Goal: Use online tool/utility: Utilize a website feature to perform a specific function

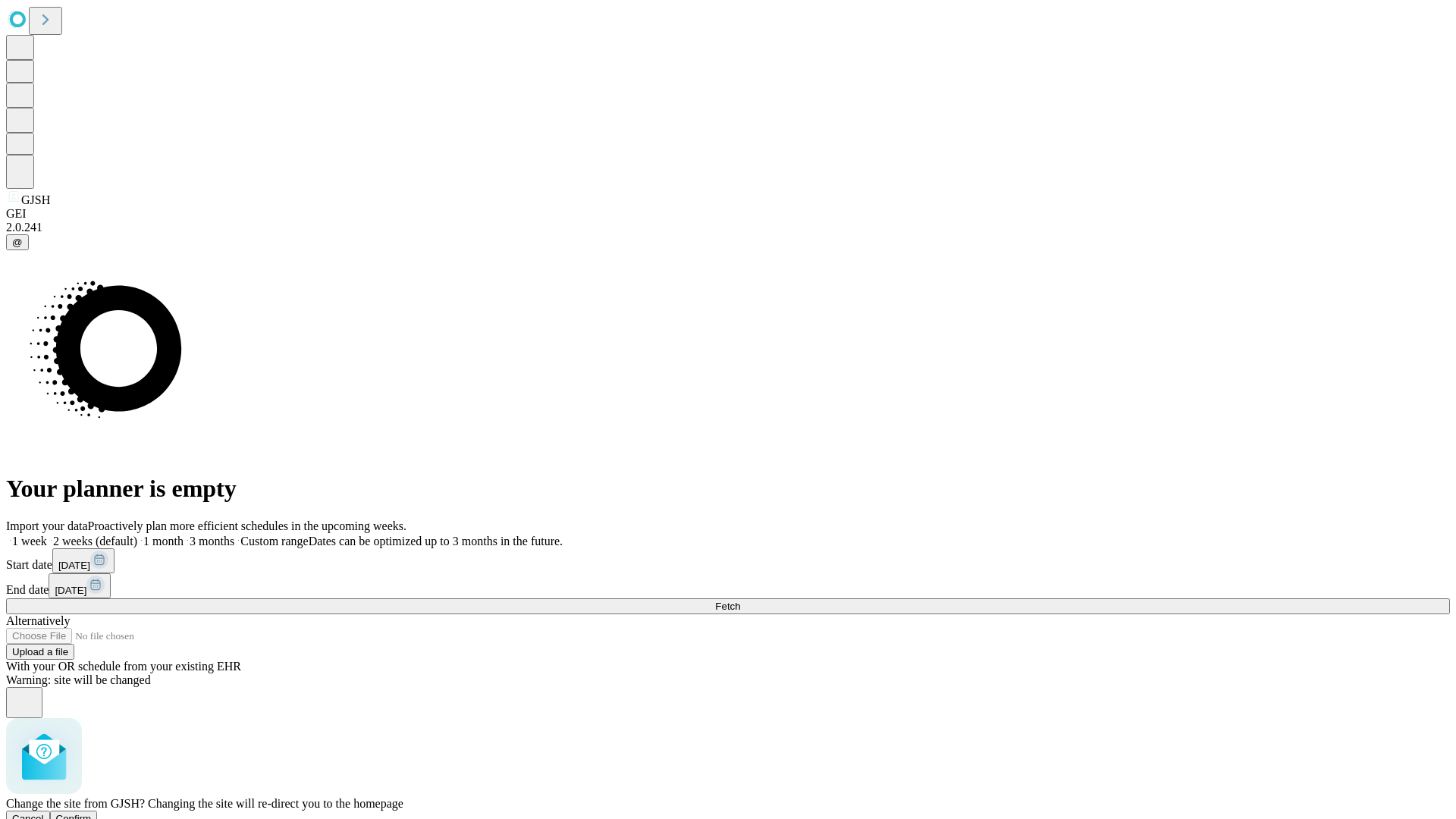
click at [92, 813] on span "Confirm" at bounding box center [74, 819] width 36 height 11
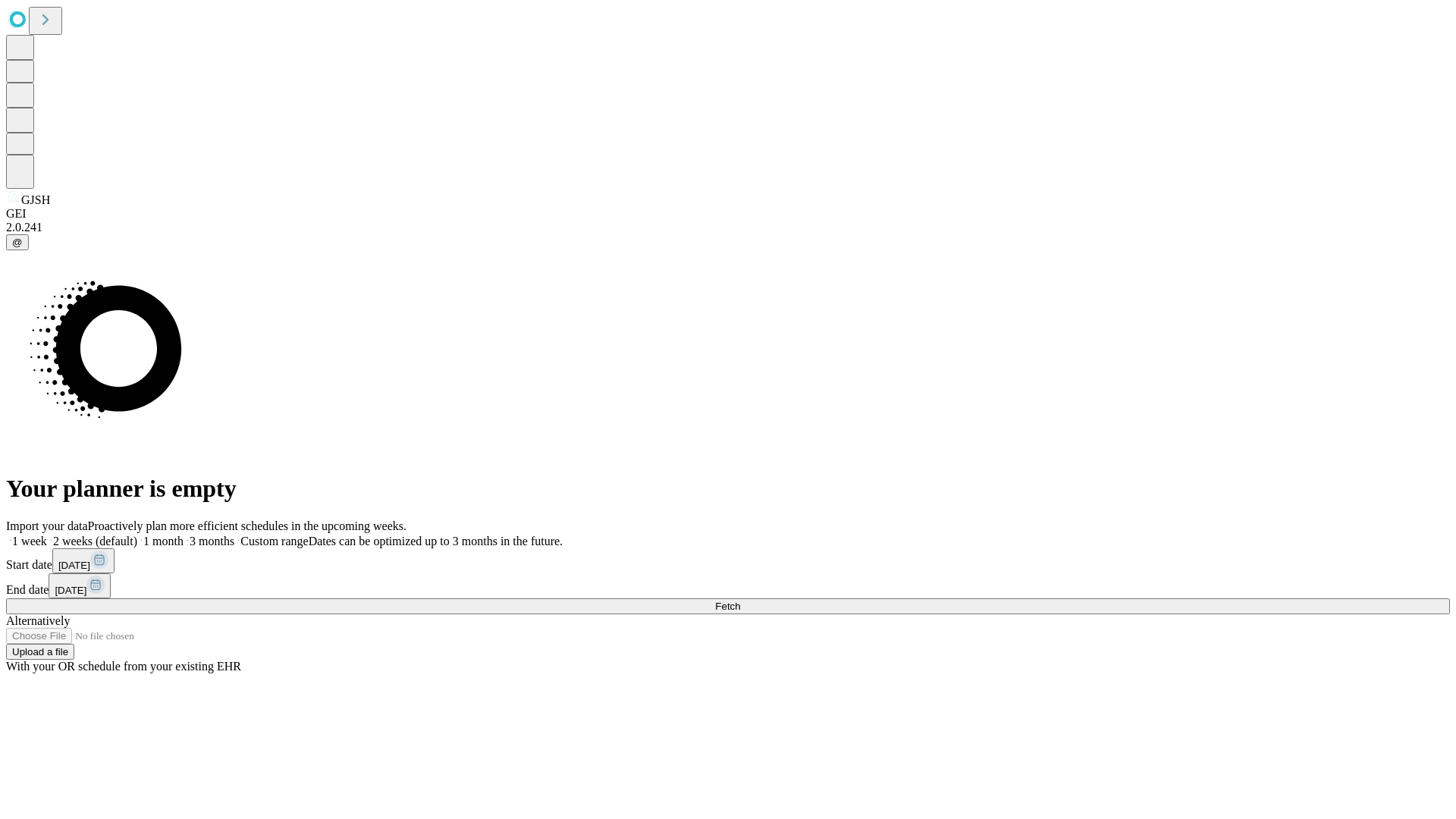
click at [137, 535] on label "2 weeks (default)" at bounding box center [92, 541] width 90 height 13
click at [740, 601] on span "Fetch" at bounding box center [727, 606] width 25 height 11
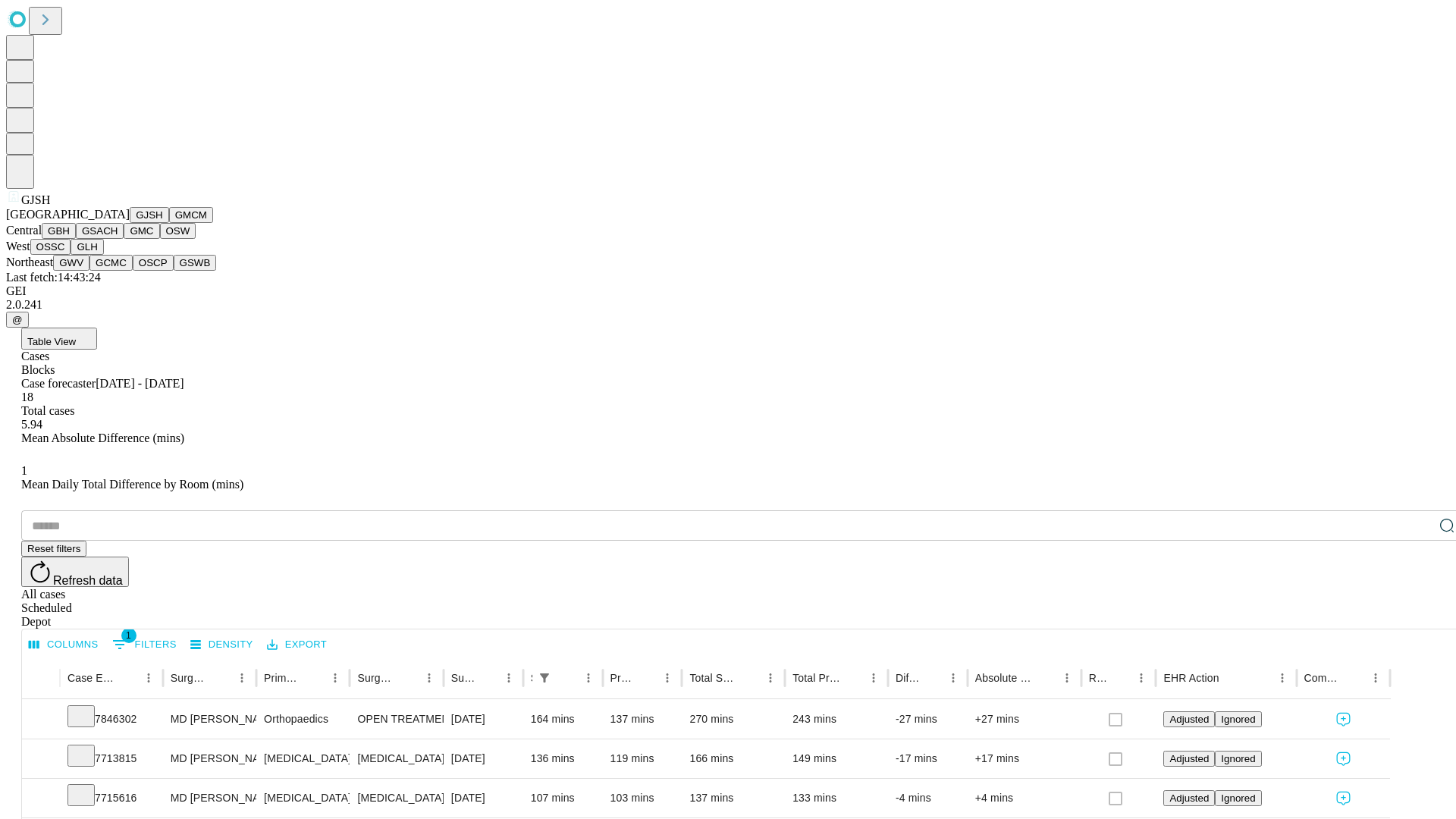
click at [169, 223] on button "GMCM" at bounding box center [191, 215] width 44 height 16
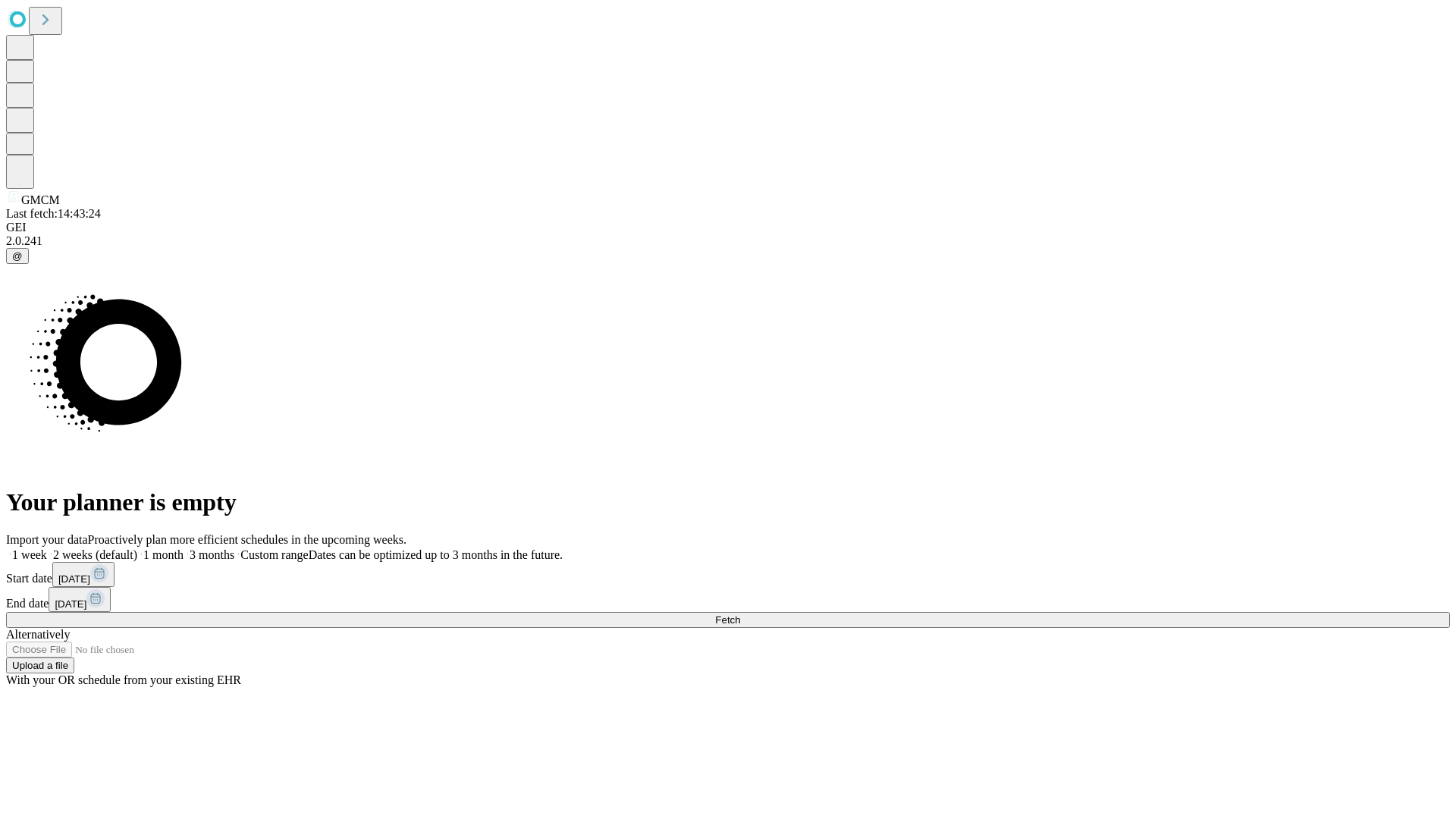
click at [137, 549] on label "2 weeks (default)" at bounding box center [92, 555] width 90 height 13
click at [740, 614] on span "Fetch" at bounding box center [727, 620] width 25 height 11
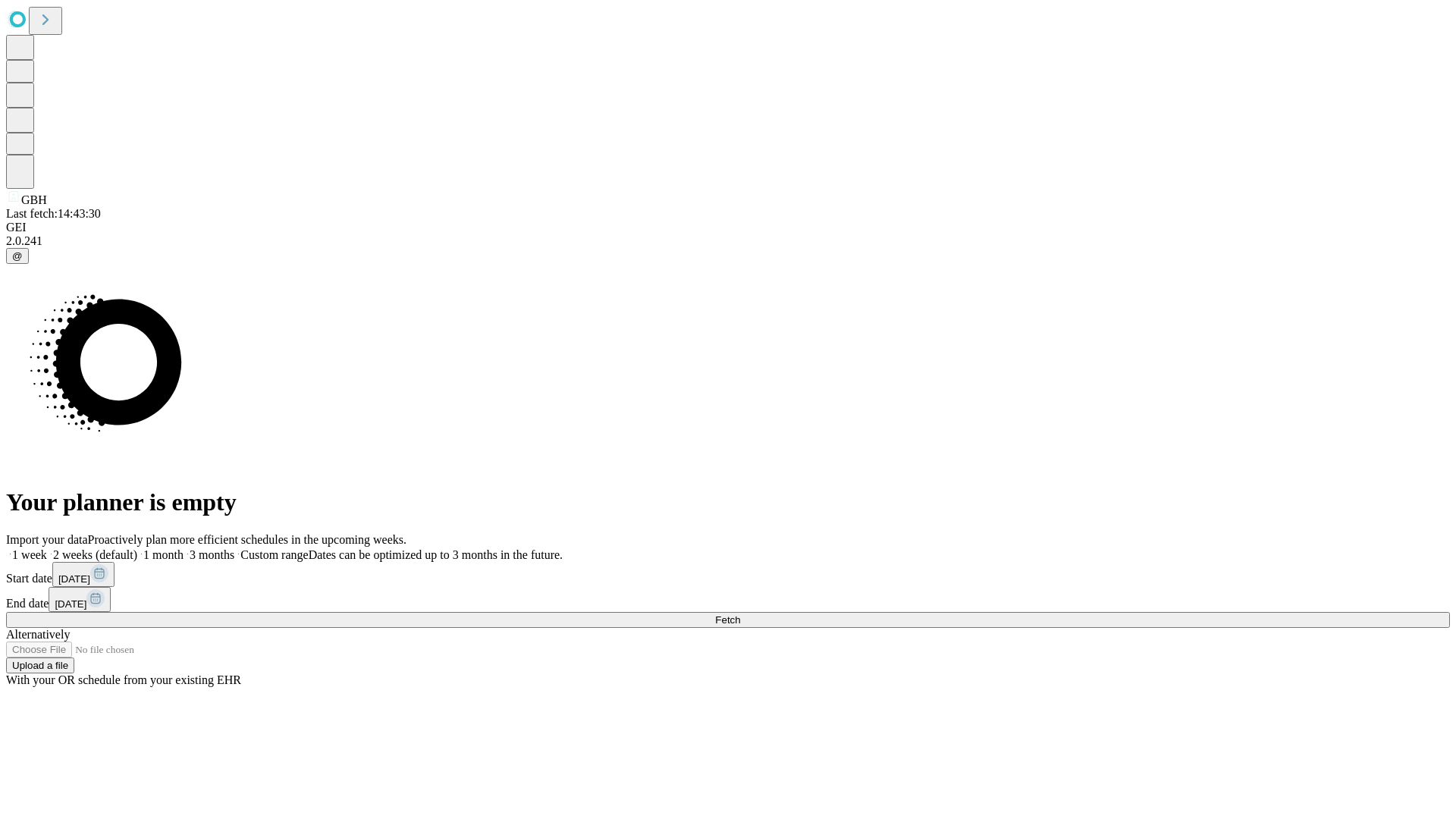
click at [137, 549] on label "2 weeks (default)" at bounding box center [92, 555] width 90 height 13
click at [740, 614] on span "Fetch" at bounding box center [727, 620] width 25 height 11
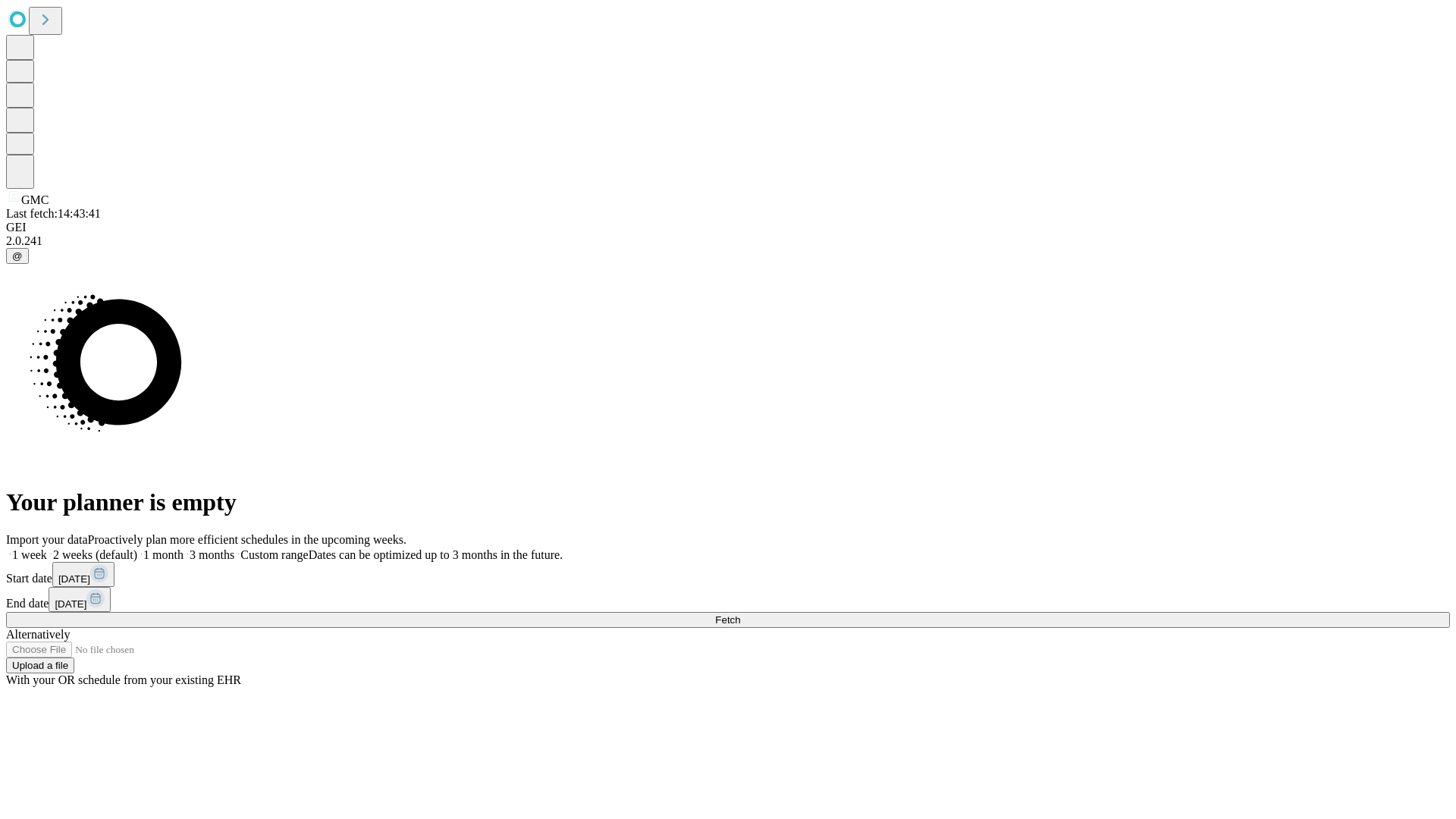
click at [740, 614] on span "Fetch" at bounding box center [727, 620] width 25 height 11
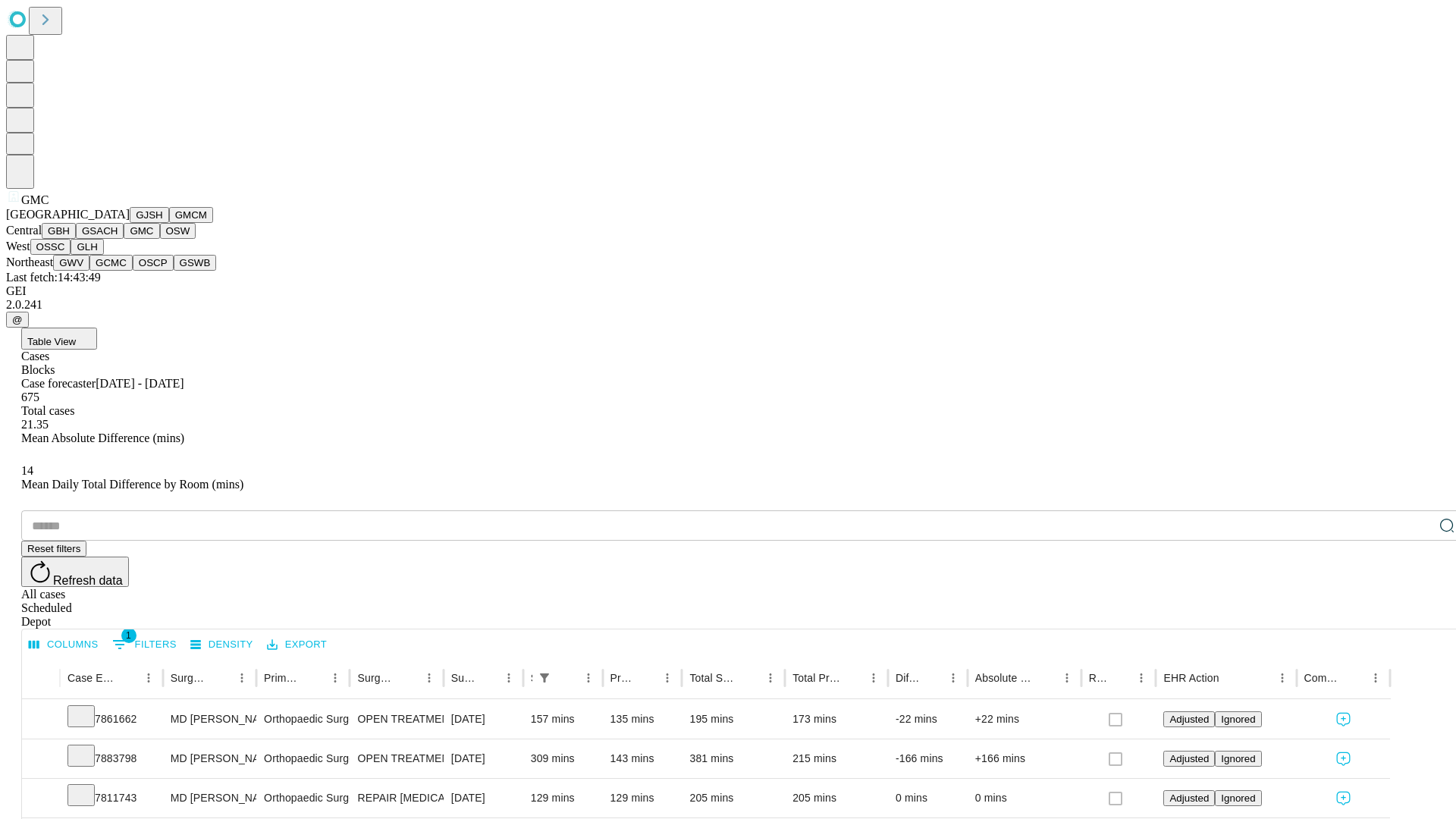
click at [160, 239] on button "OSW" at bounding box center [178, 231] width 37 height 16
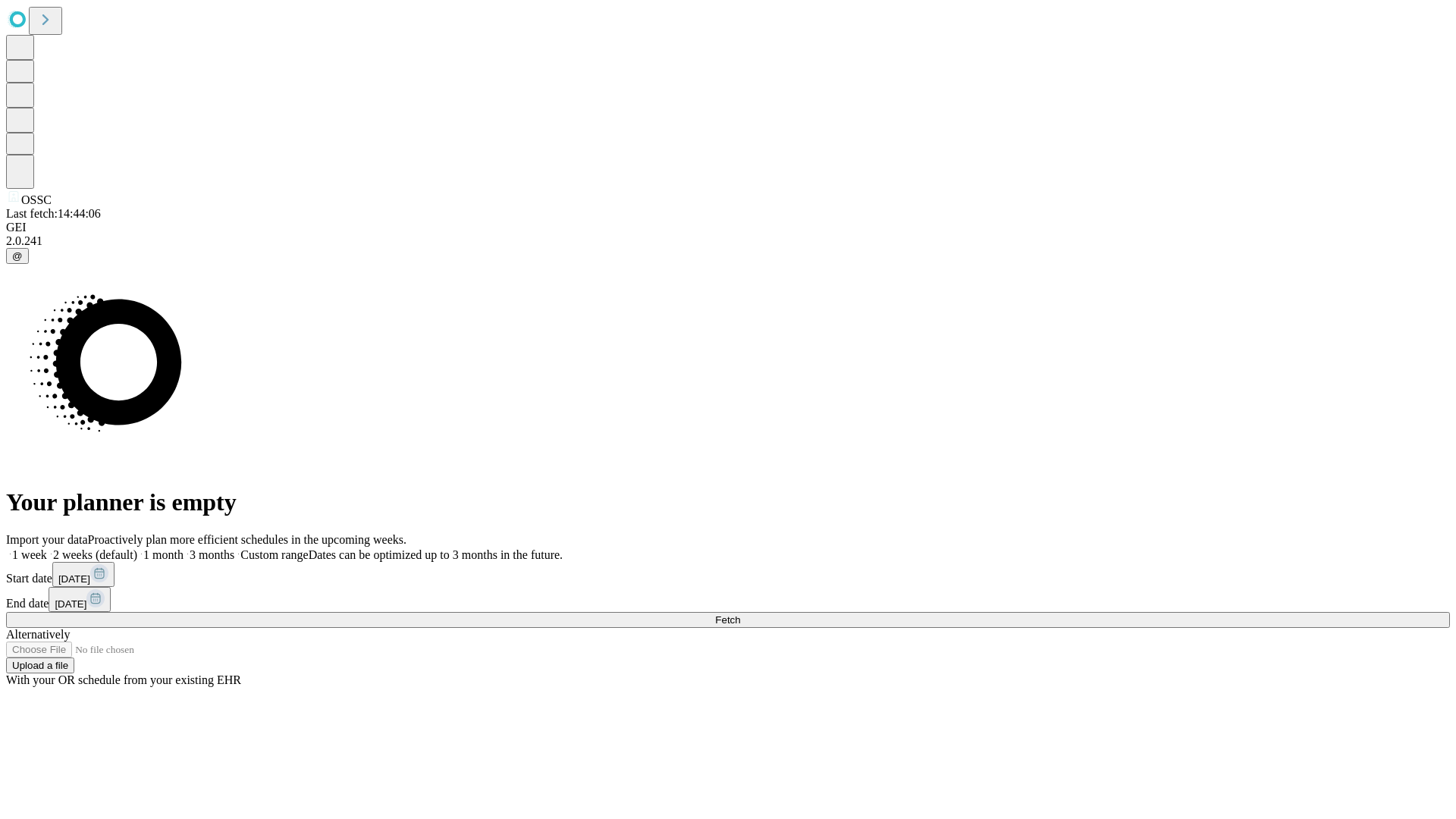
click at [137, 549] on label "2 weeks (default)" at bounding box center [92, 555] width 90 height 13
click at [740, 614] on span "Fetch" at bounding box center [727, 620] width 25 height 11
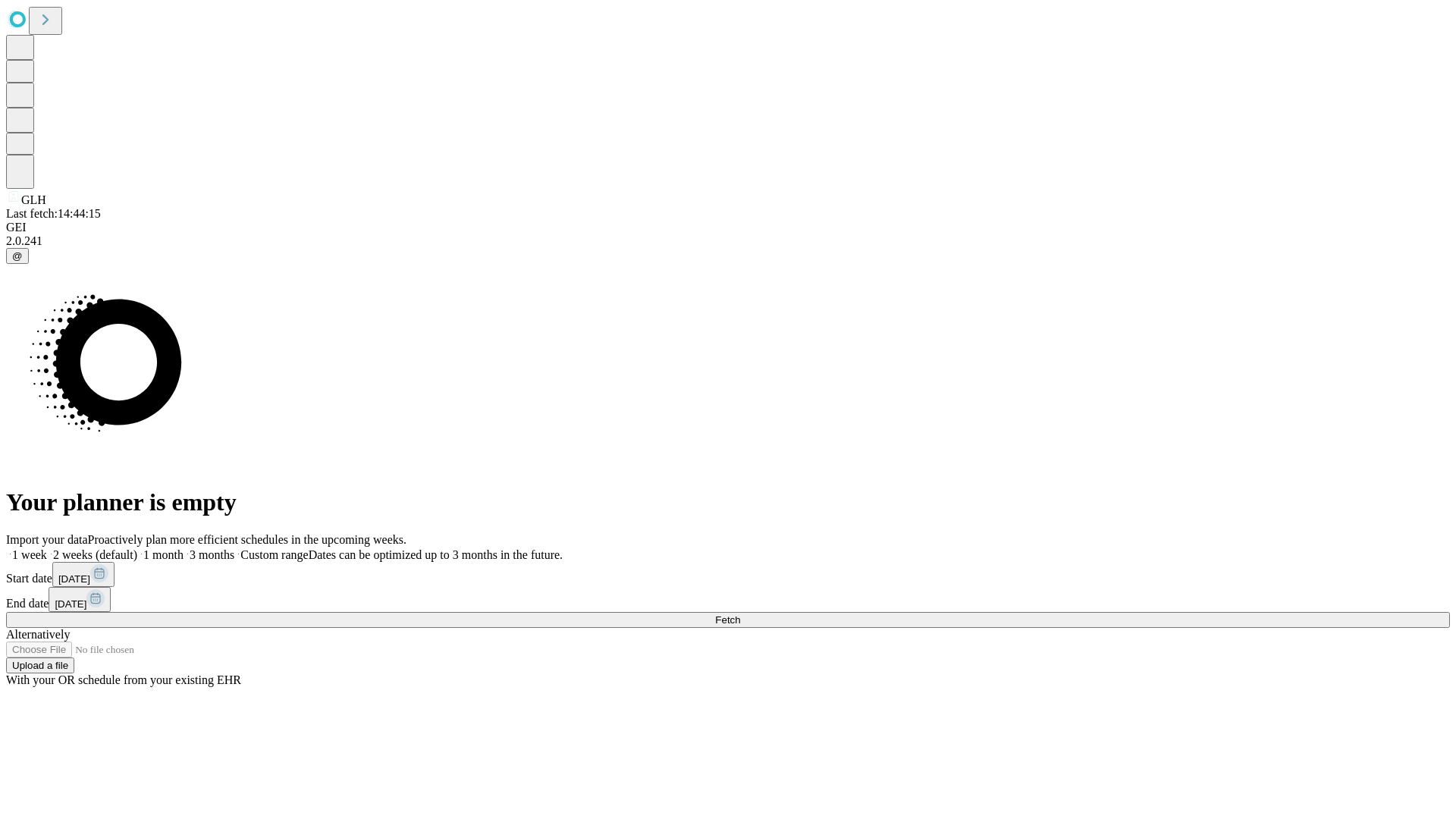
click at [137, 549] on label "2 weeks (default)" at bounding box center [92, 555] width 90 height 13
click at [740, 614] on span "Fetch" at bounding box center [727, 620] width 25 height 11
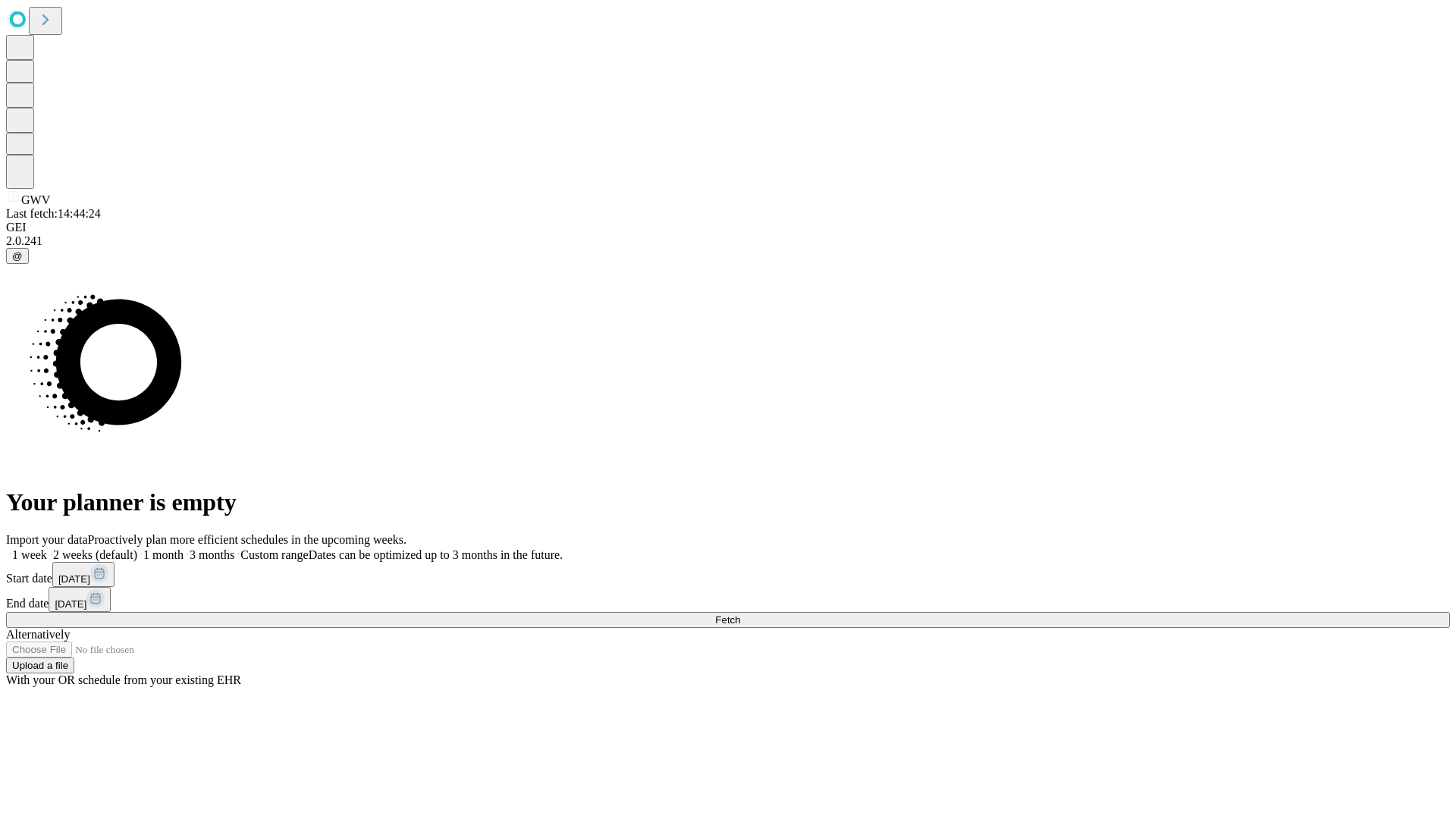
click at [137, 549] on label "2 weeks (default)" at bounding box center [92, 555] width 90 height 13
click at [740, 614] on span "Fetch" at bounding box center [727, 620] width 25 height 11
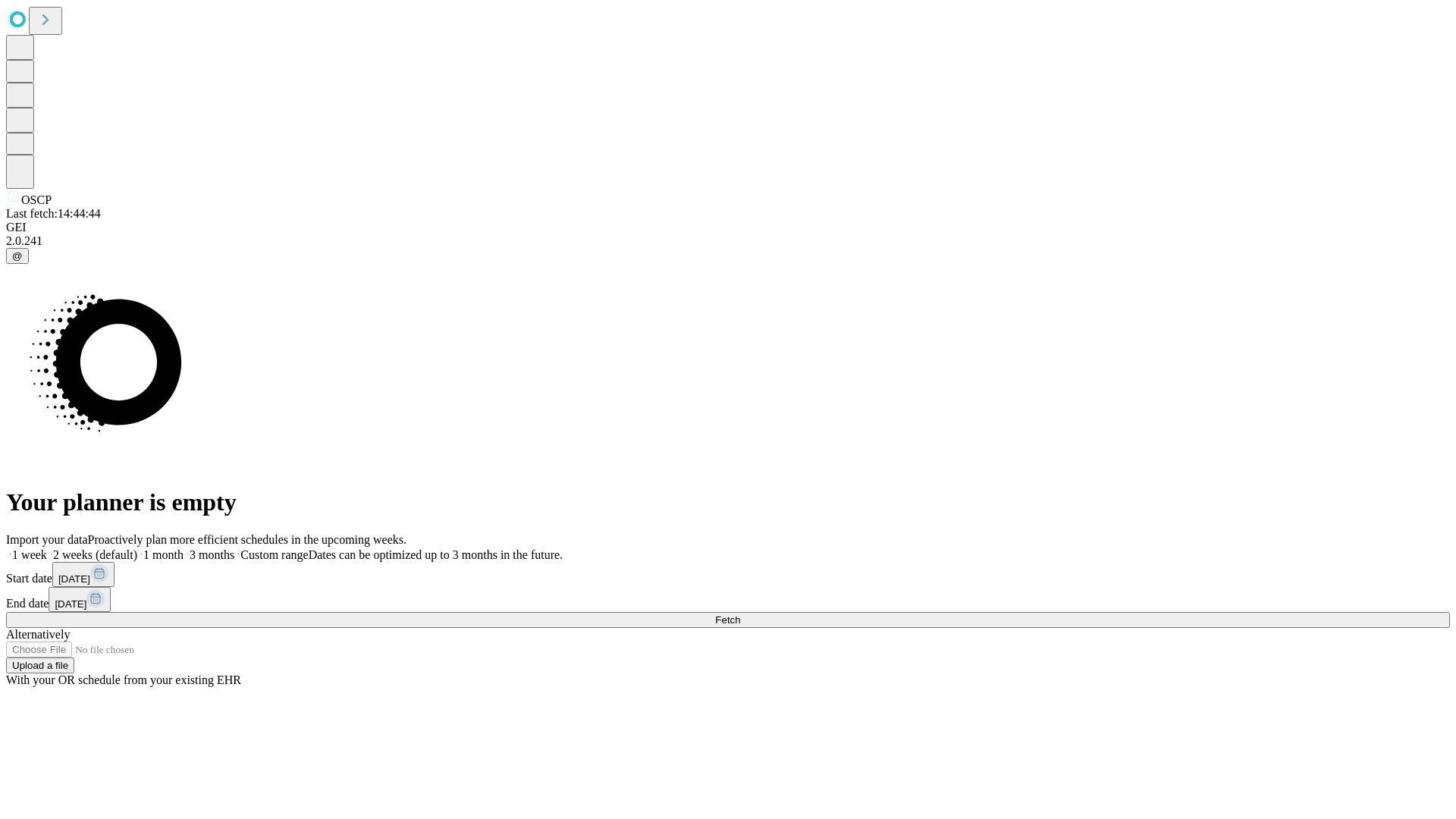
click at [137, 549] on label "2 weeks (default)" at bounding box center [92, 555] width 90 height 13
click at [740, 614] on span "Fetch" at bounding box center [727, 620] width 25 height 11
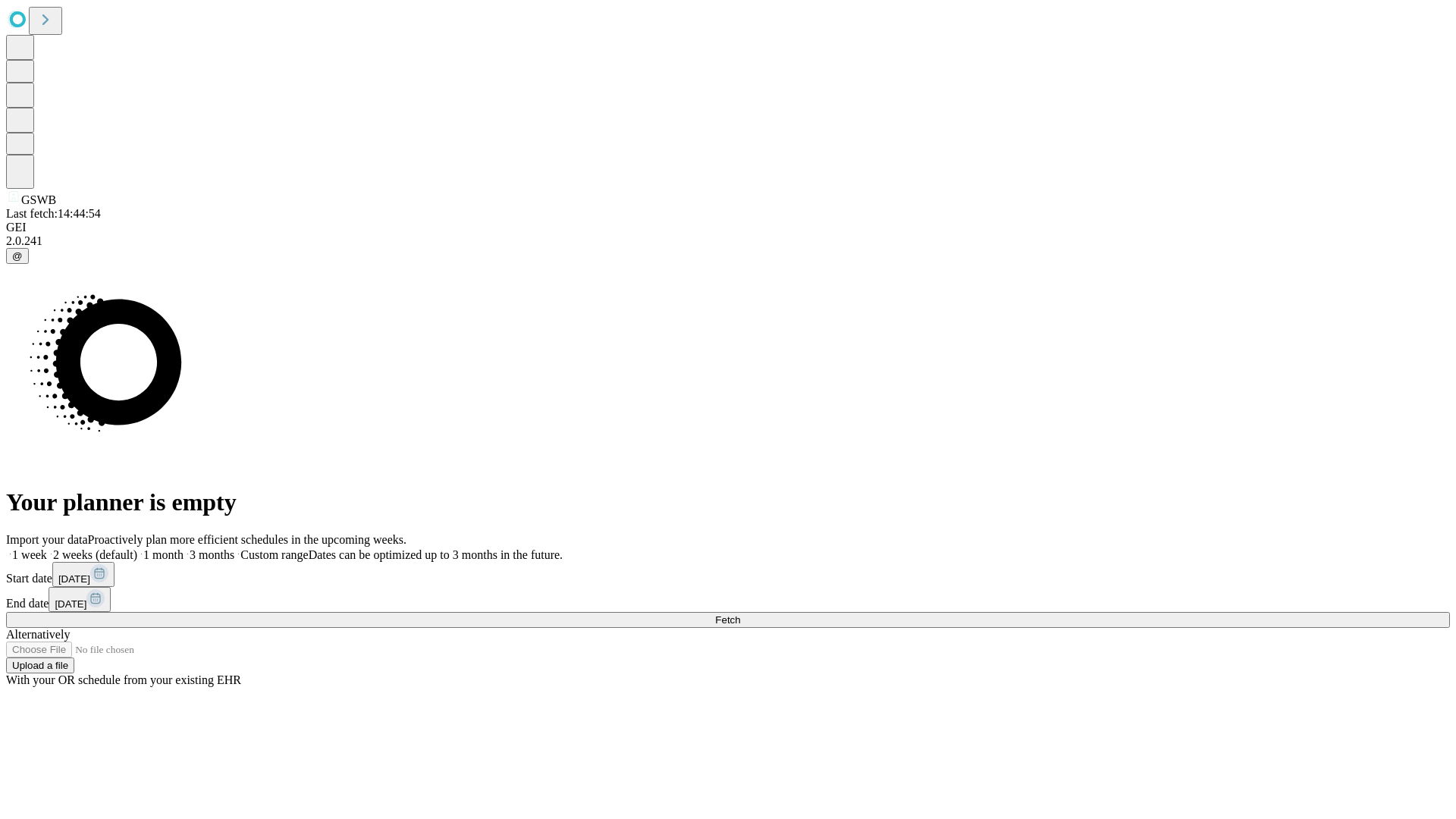
click at [137, 549] on label "2 weeks (default)" at bounding box center [92, 555] width 90 height 13
click at [740, 614] on span "Fetch" at bounding box center [727, 620] width 25 height 11
